Goal: Transaction & Acquisition: Purchase product/service

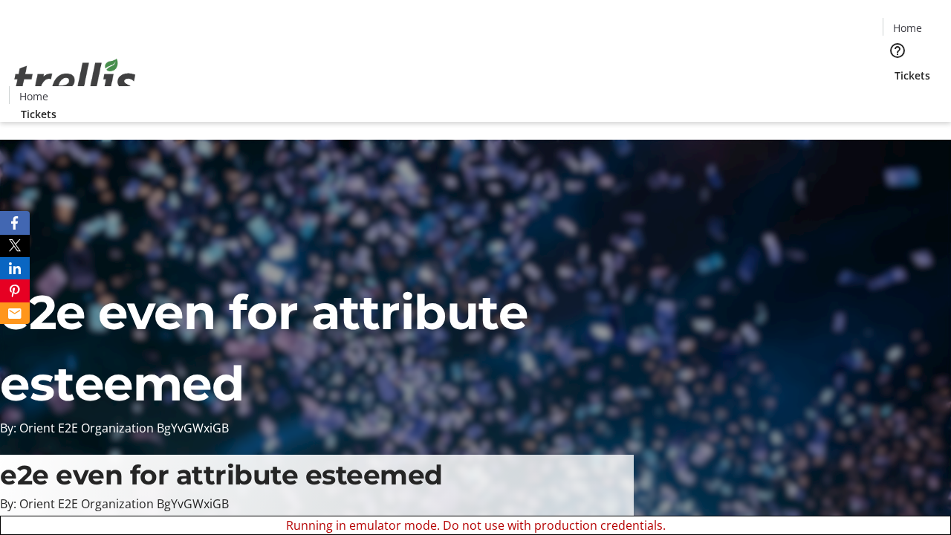
click at [909, 22] on span "Sign Up" at bounding box center [914, 21] width 43 height 18
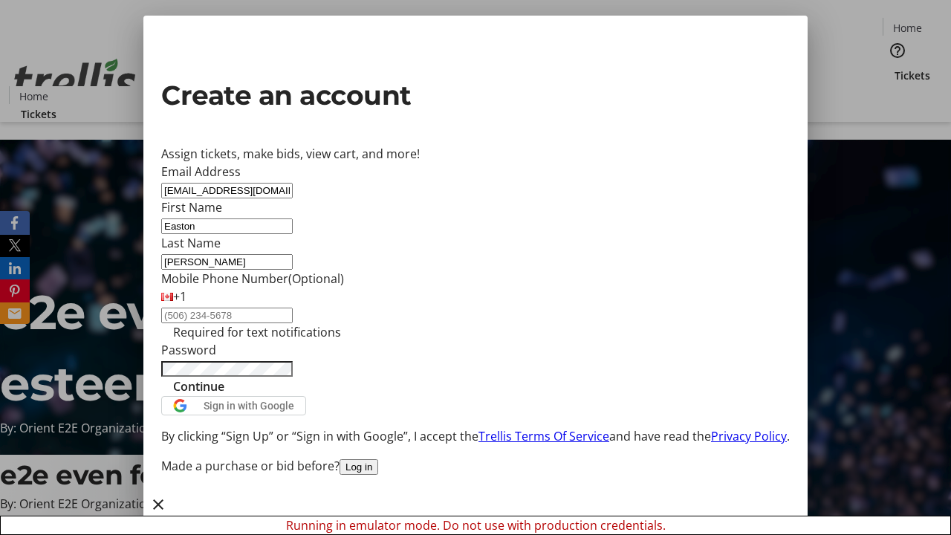
type input "[PERSON_NAME]"
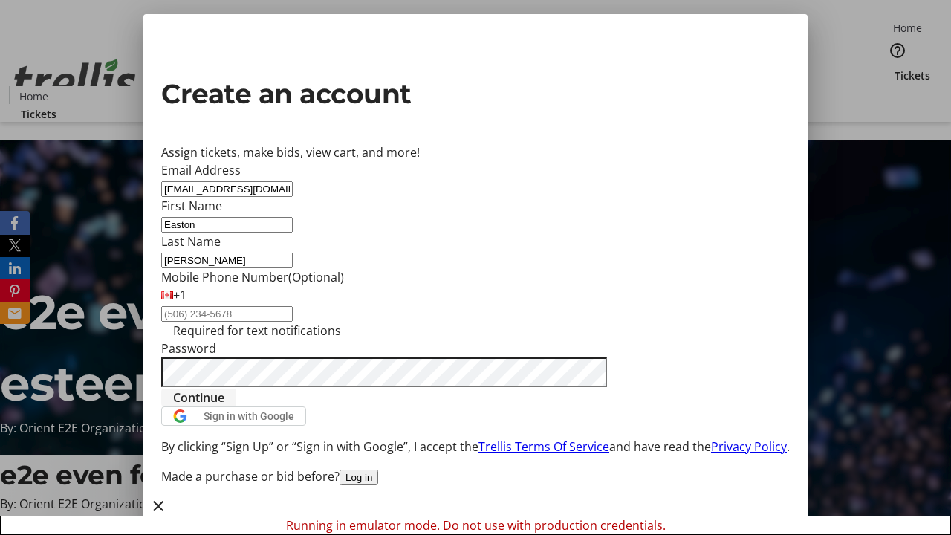
click at [224, 406] on span "Continue" at bounding box center [198, 398] width 51 height 18
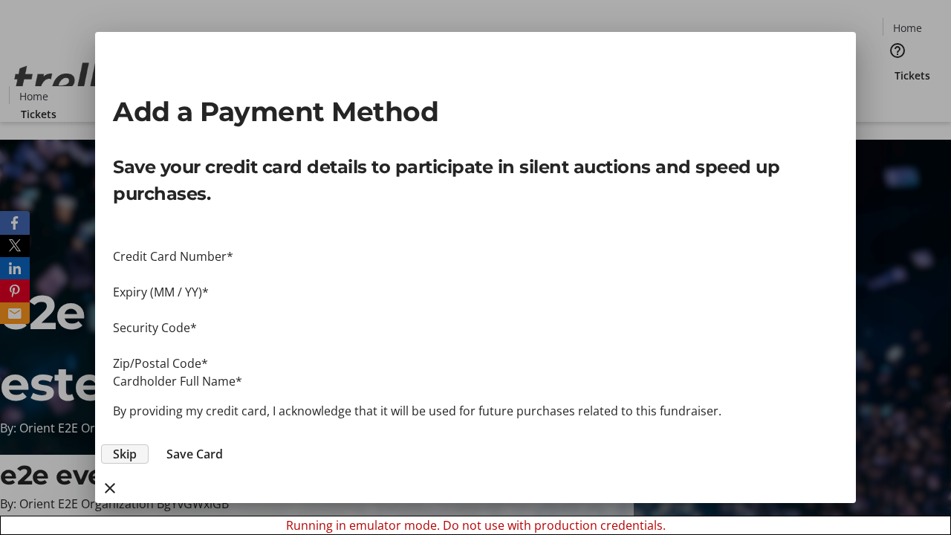
click at [137, 445] on span "Skip" at bounding box center [125, 454] width 24 height 18
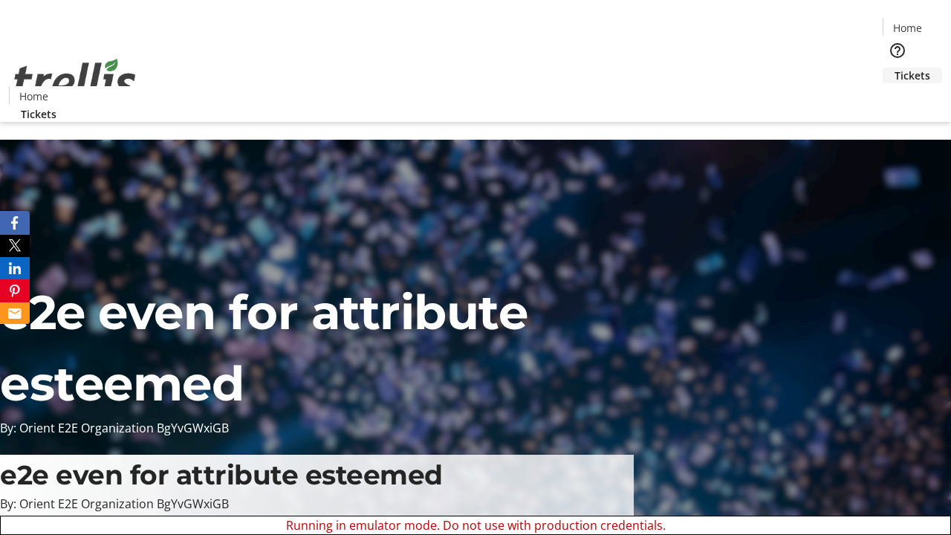
click at [894, 68] on span "Tickets" at bounding box center [912, 76] width 36 height 16
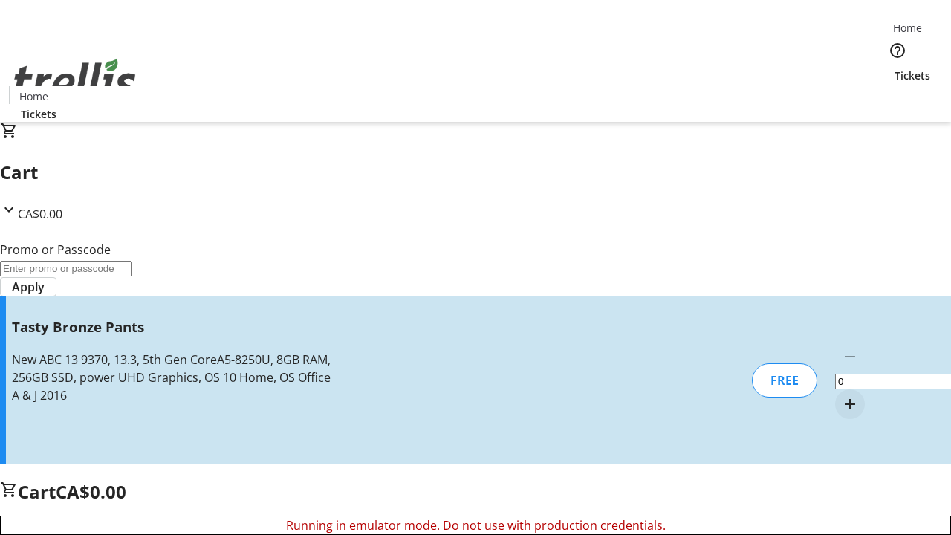
click at [841, 395] on mat-icon "Increment by one" at bounding box center [850, 404] width 18 height 18
type input "1"
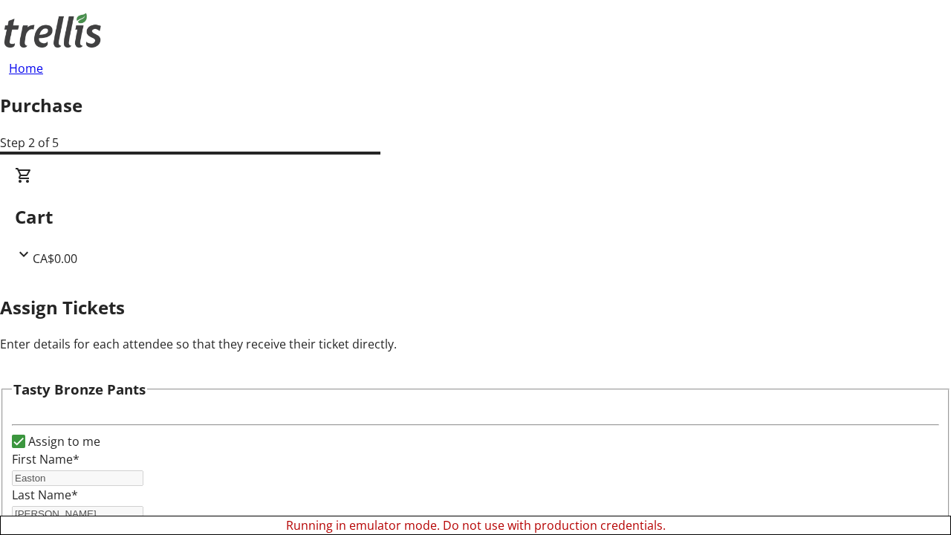
scroll to position [90, 0]
